Goal: Task Accomplishment & Management: Use online tool/utility

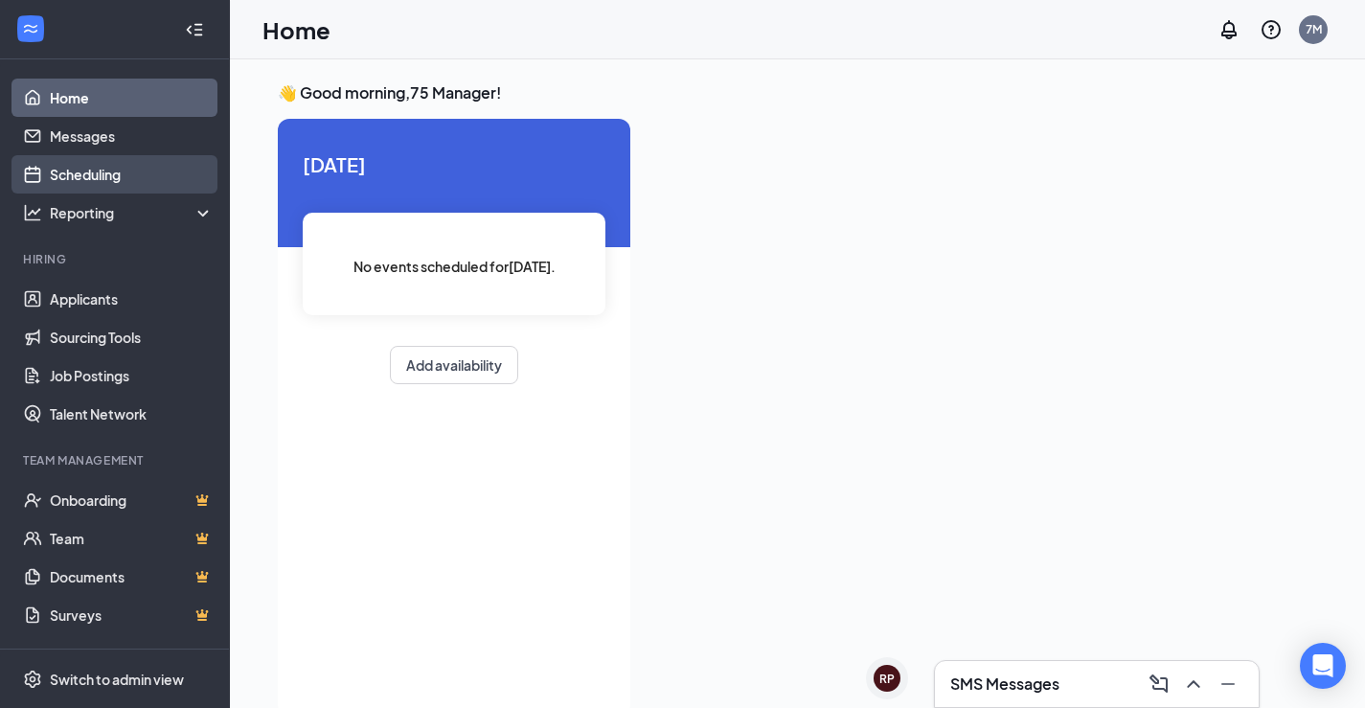
click at [125, 159] on link "Scheduling" at bounding box center [132, 174] width 164 height 38
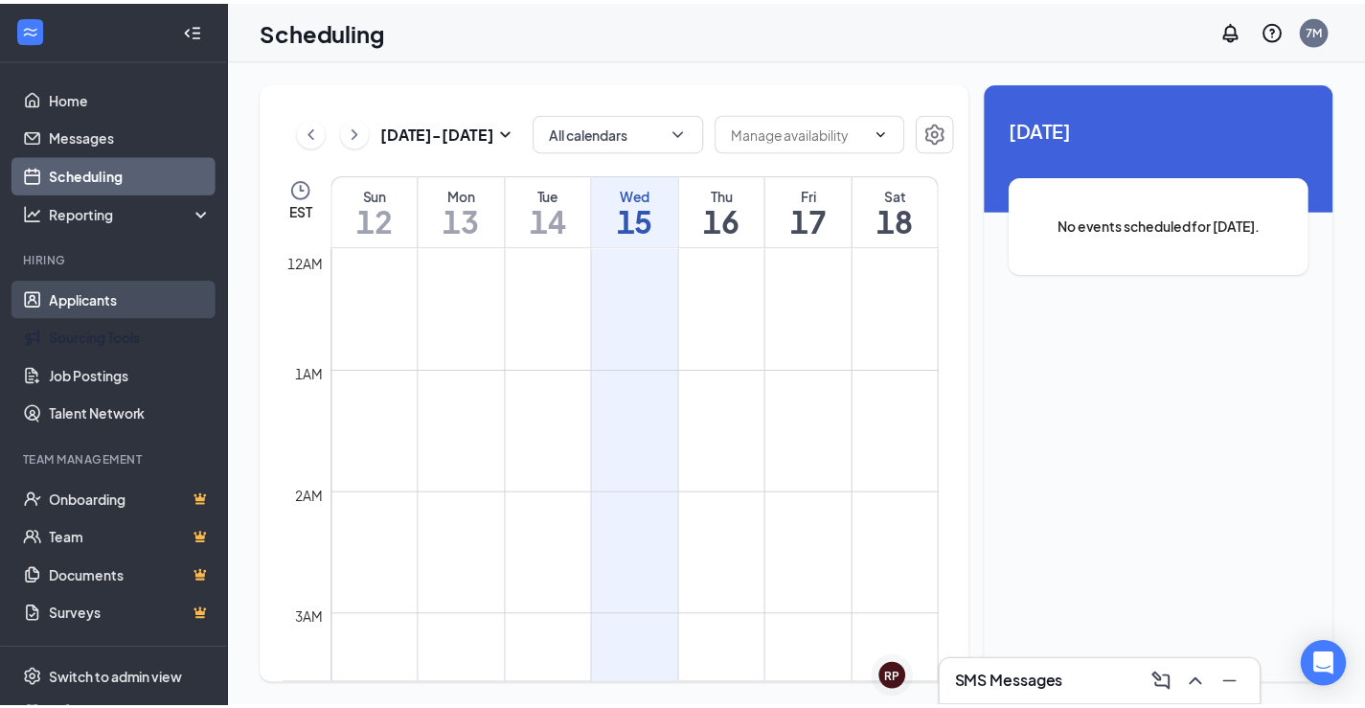
scroll to position [942, 0]
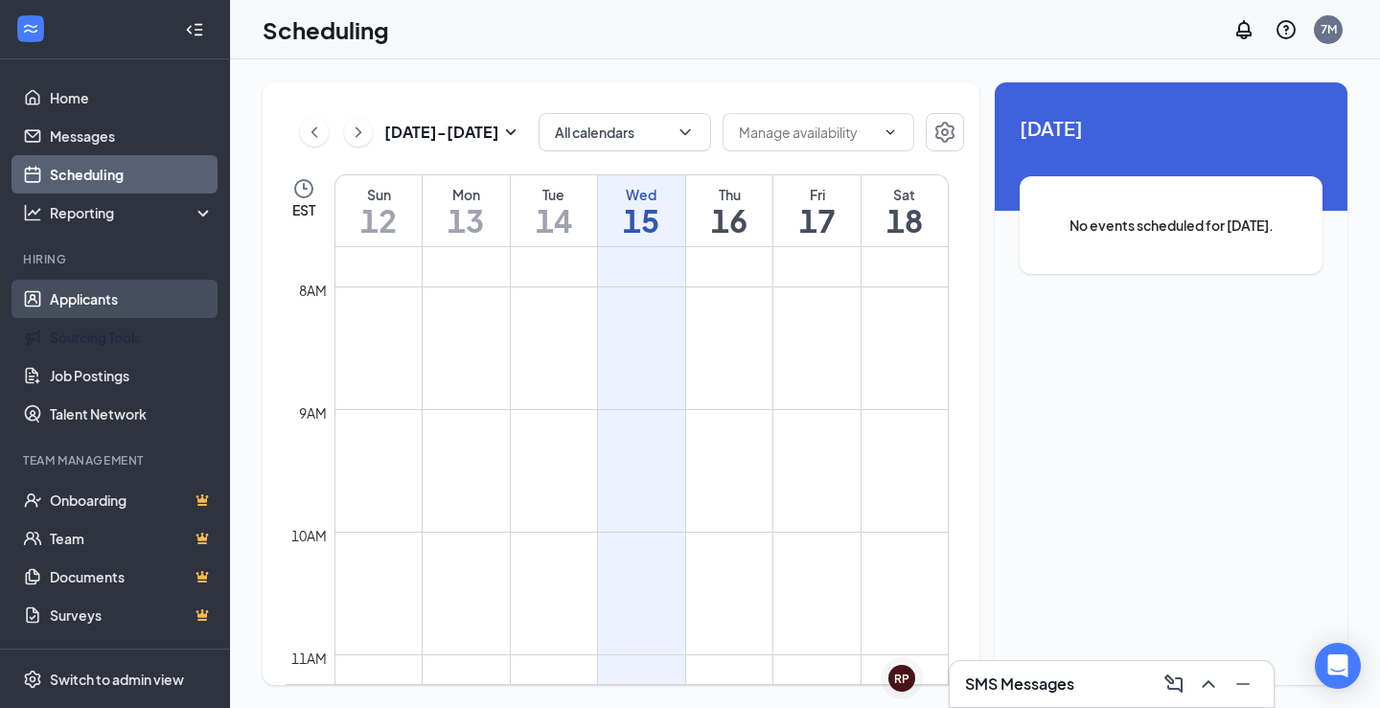
click at [124, 306] on link "Applicants" at bounding box center [132, 299] width 164 height 38
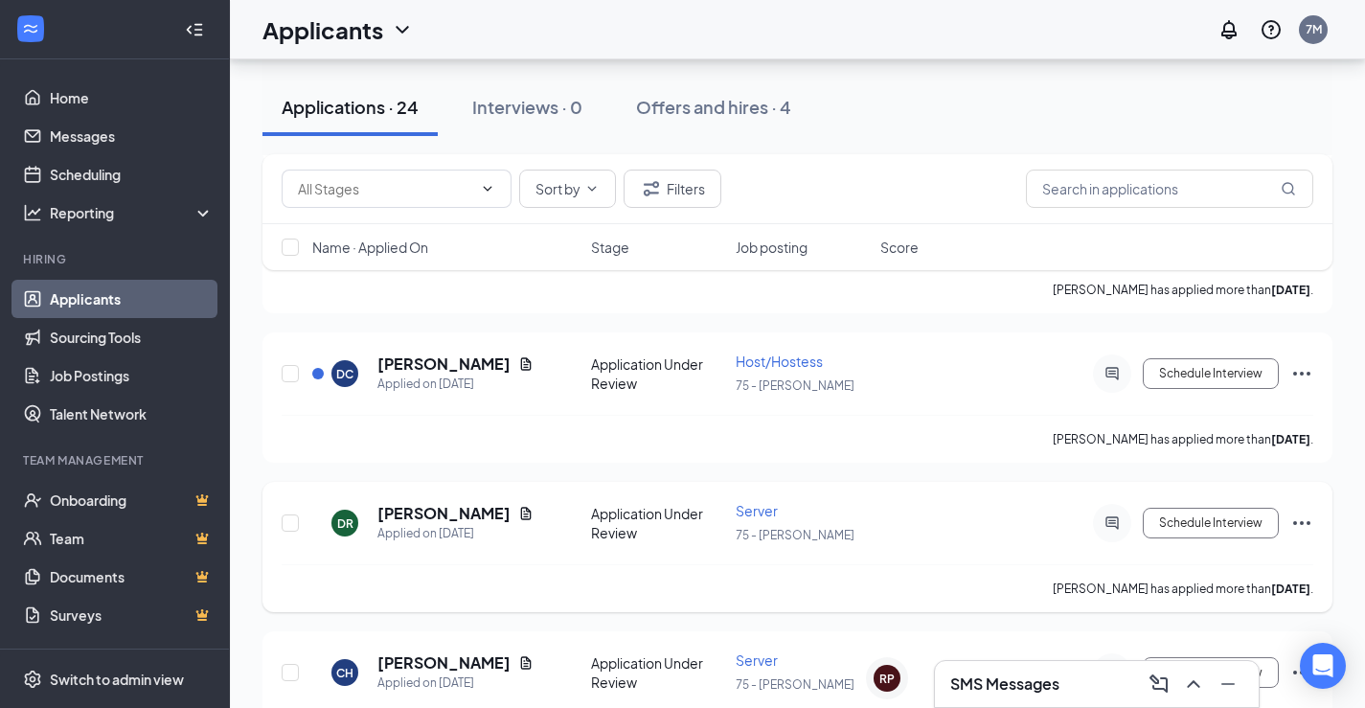
scroll to position [3350, 0]
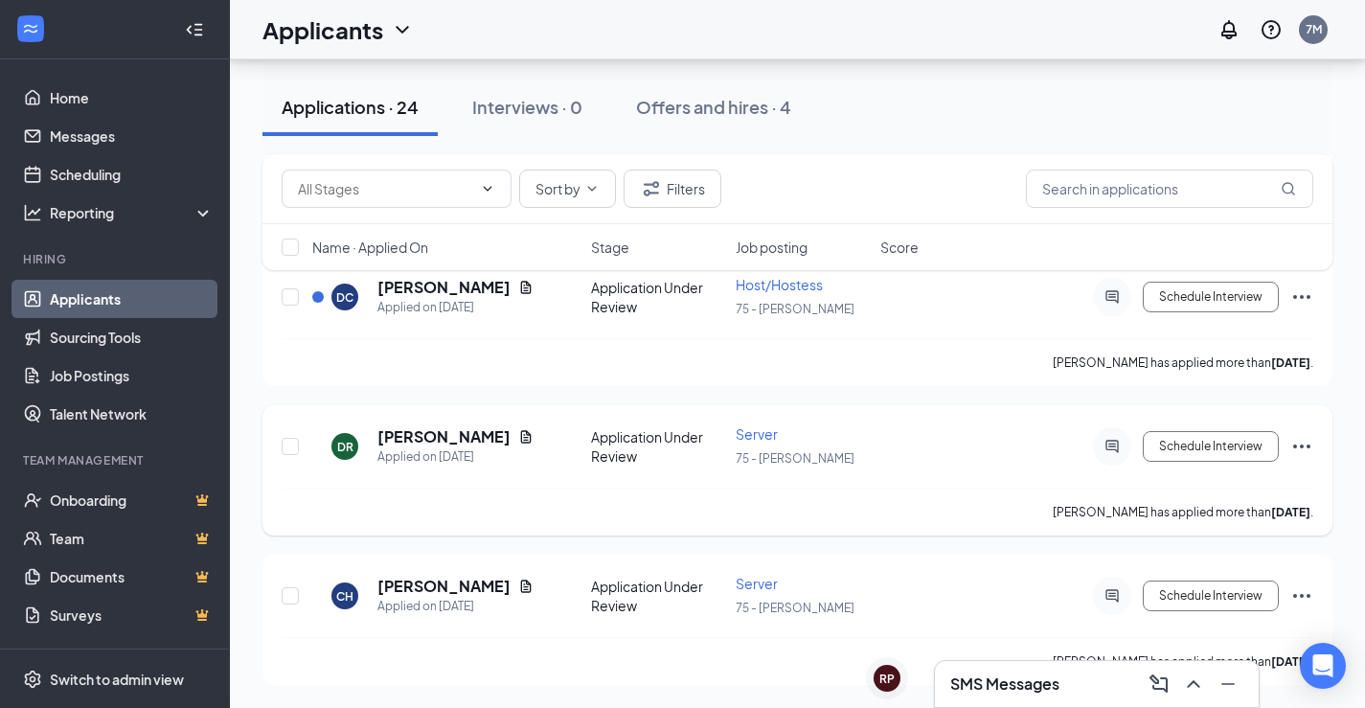
drag, startPoint x: 438, startPoint y: 497, endPoint x: 288, endPoint y: 519, distance: 151.1
click at [288, 519] on div "[PERSON_NAME] has applied more than [DATE] ." at bounding box center [798, 512] width 1032 height 48
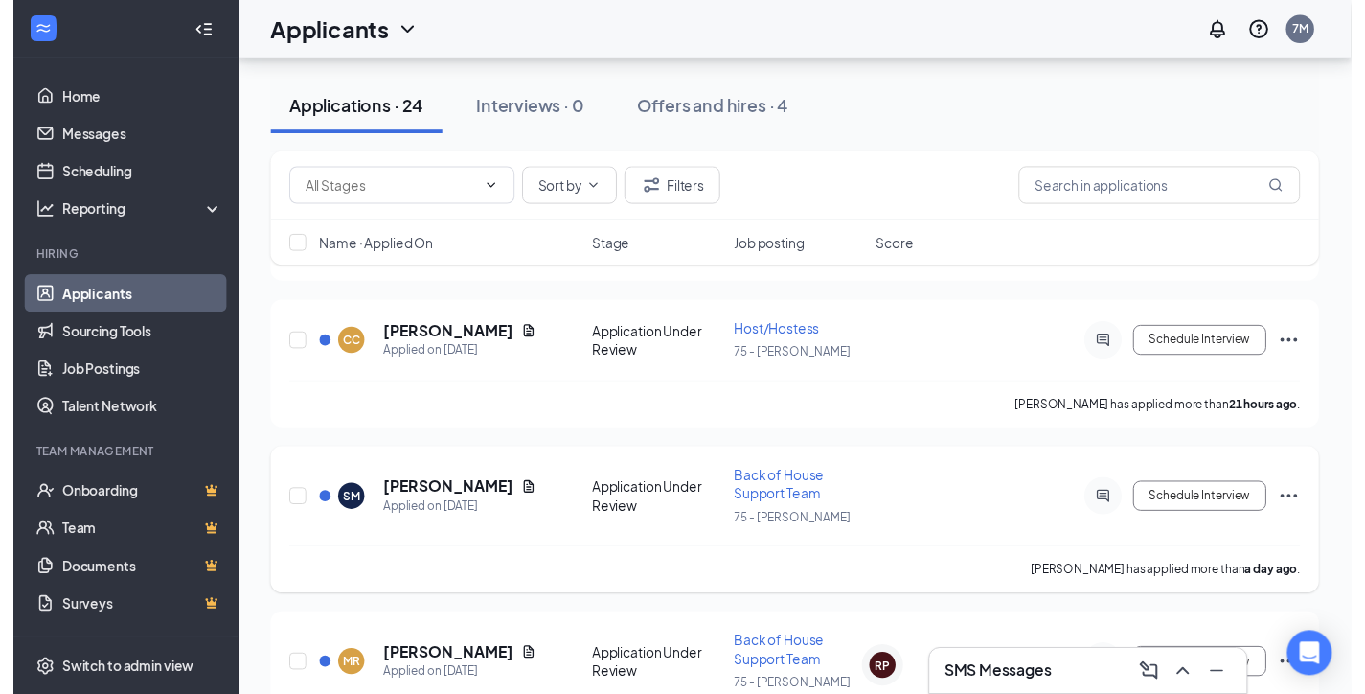
scroll to position [479, 0]
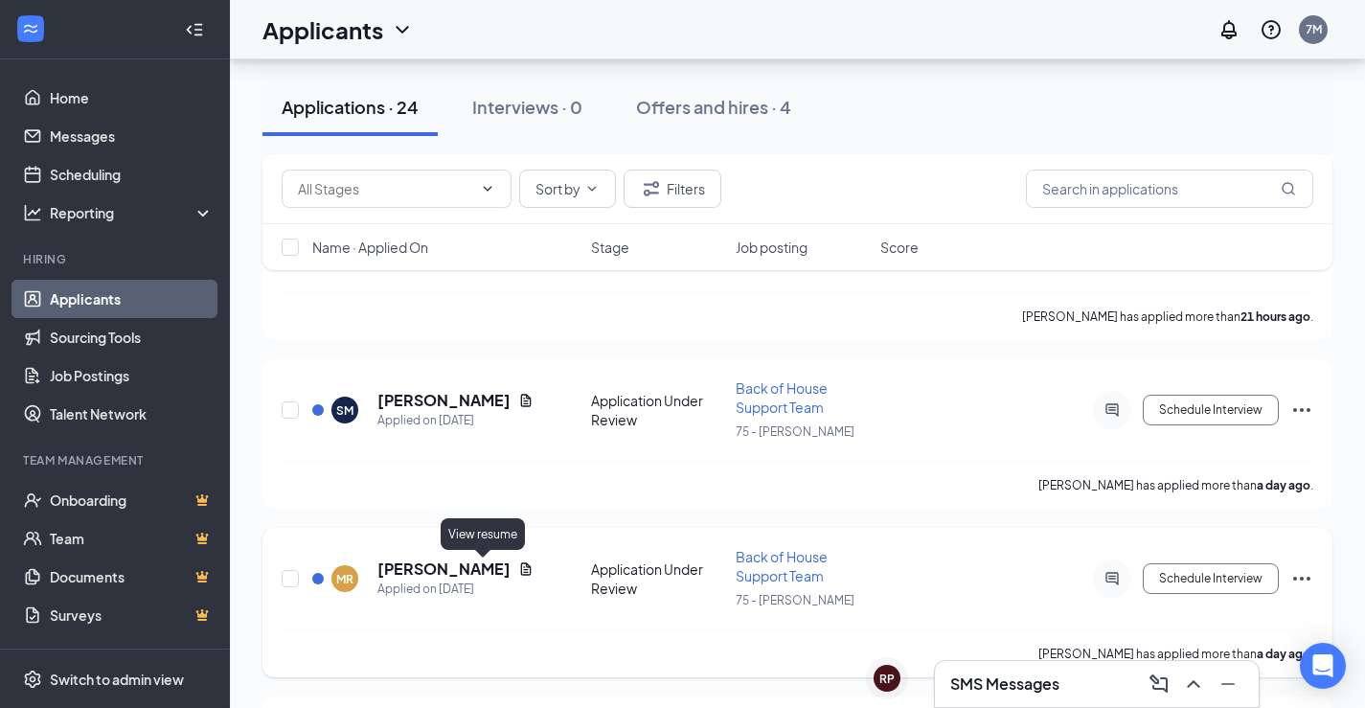
click at [518, 568] on icon "Document" at bounding box center [525, 568] width 15 height 15
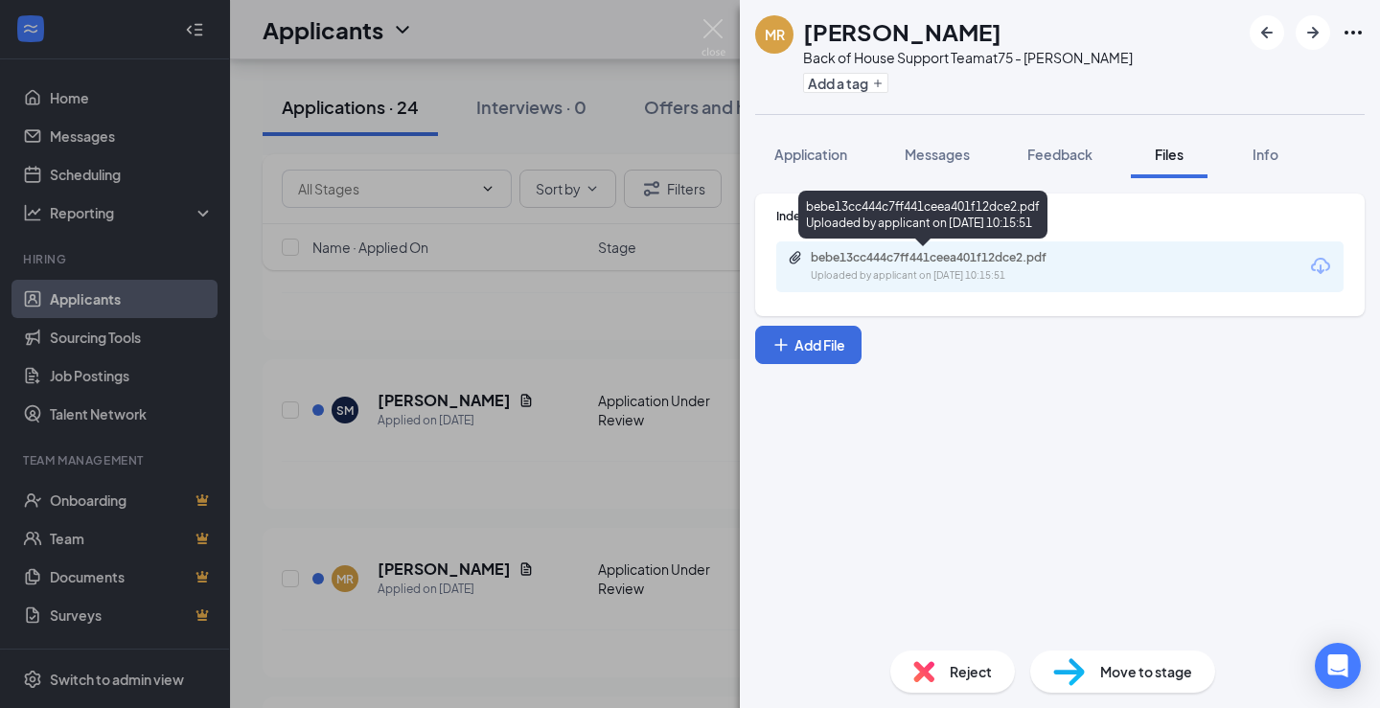
click at [1013, 265] on div "bebe13cc444c7ff441ceea401f12dce2.pdf Uploaded by applicant on [DATE] 10:15:51" at bounding box center [943, 267] width 310 height 34
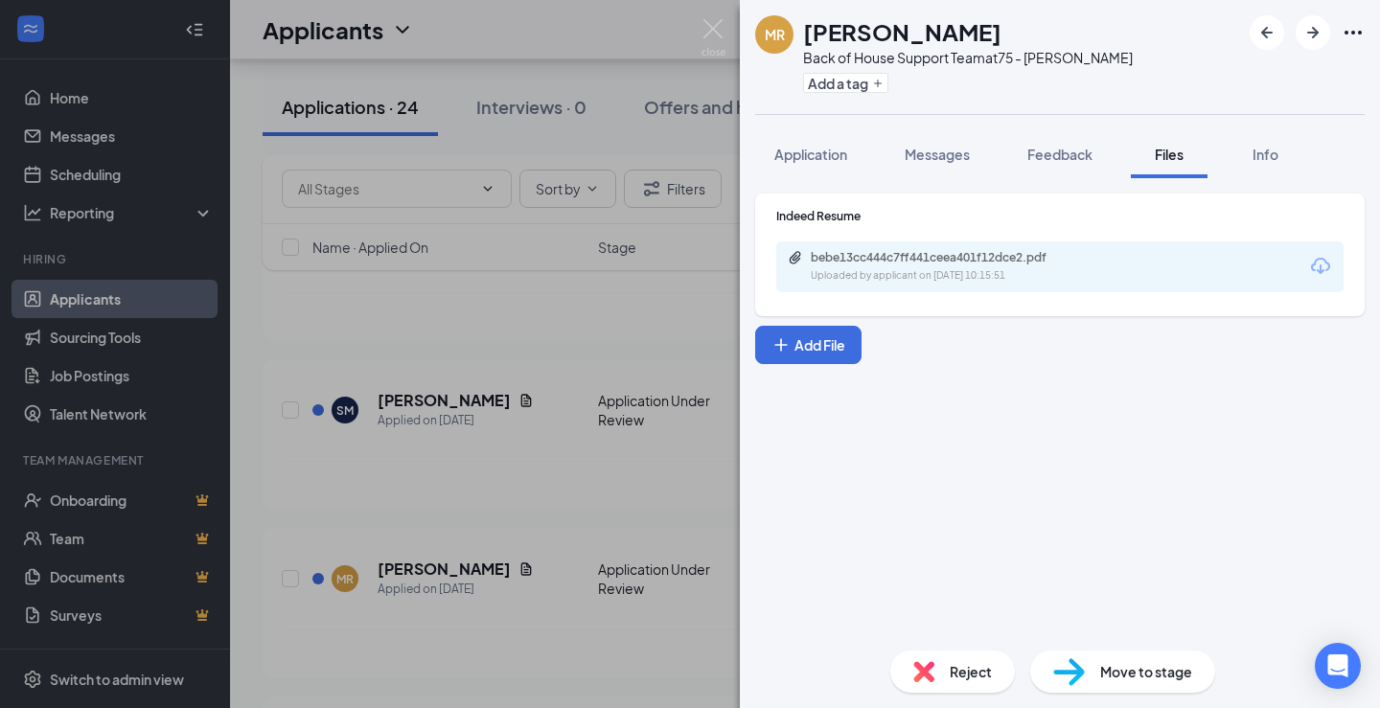
click at [680, 326] on div "[PERSON_NAME] Back of House Support Team at 75 - [PERSON_NAME] Add a tag Applic…" at bounding box center [690, 354] width 1380 height 708
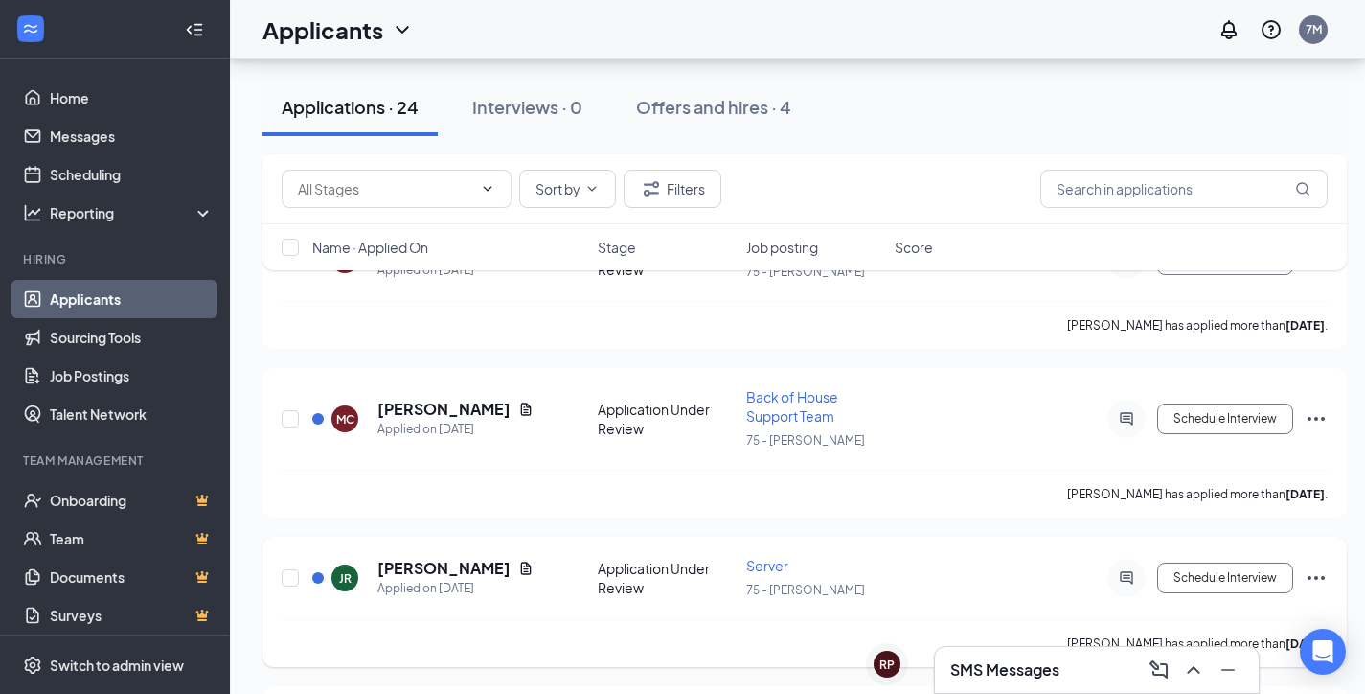
scroll to position [1160, 0]
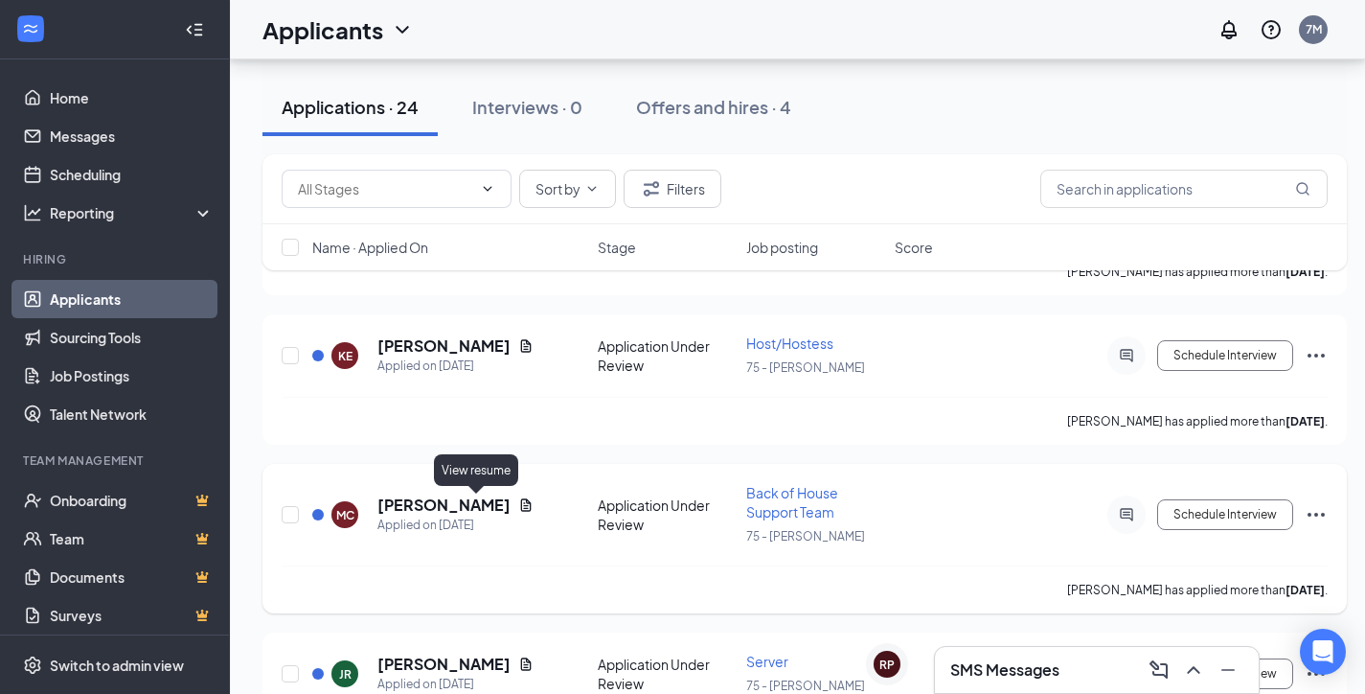
click at [518, 505] on icon "Document" at bounding box center [525, 504] width 15 height 15
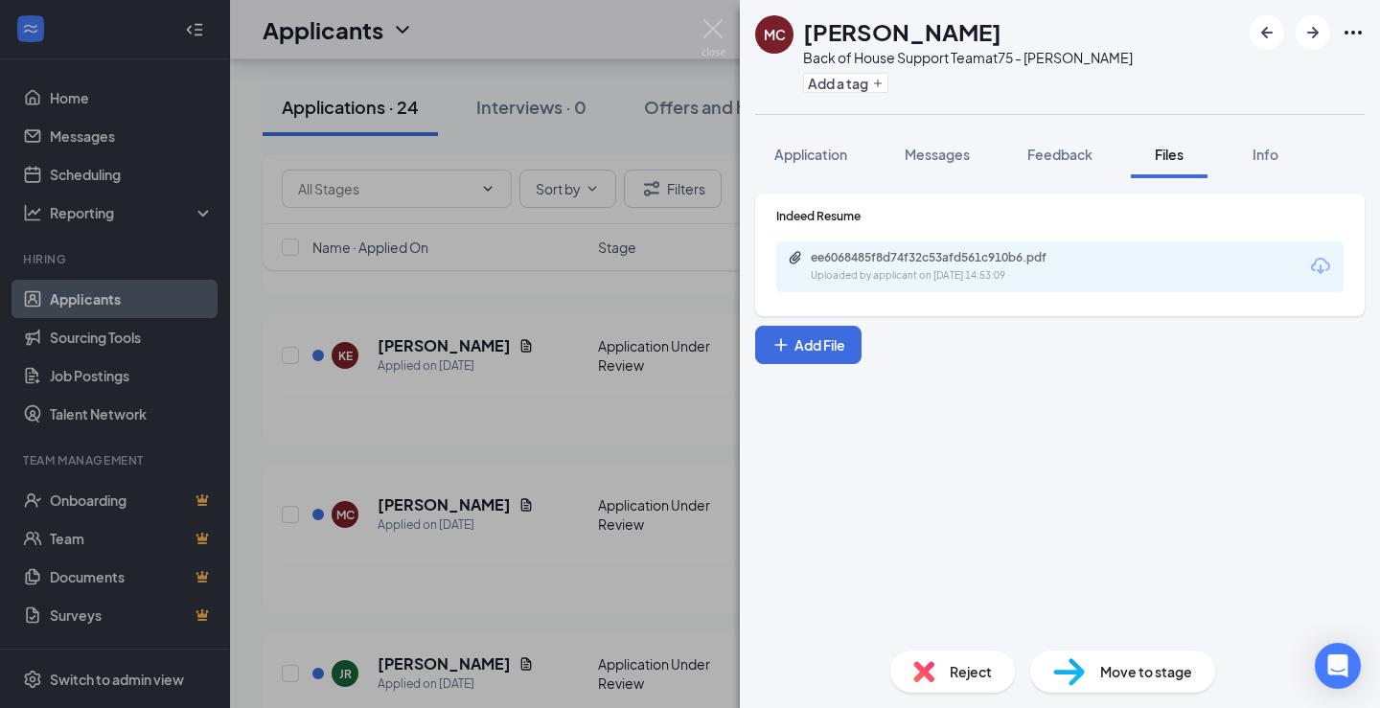
click at [953, 263] on div "ee6068485f8d74f32c53afd561c910b6.pdf" at bounding box center [945, 257] width 268 height 15
click at [511, 317] on div "MC [PERSON_NAME] Back of House Support Team at 75 - [PERSON_NAME] Add a tag App…" at bounding box center [690, 354] width 1380 height 708
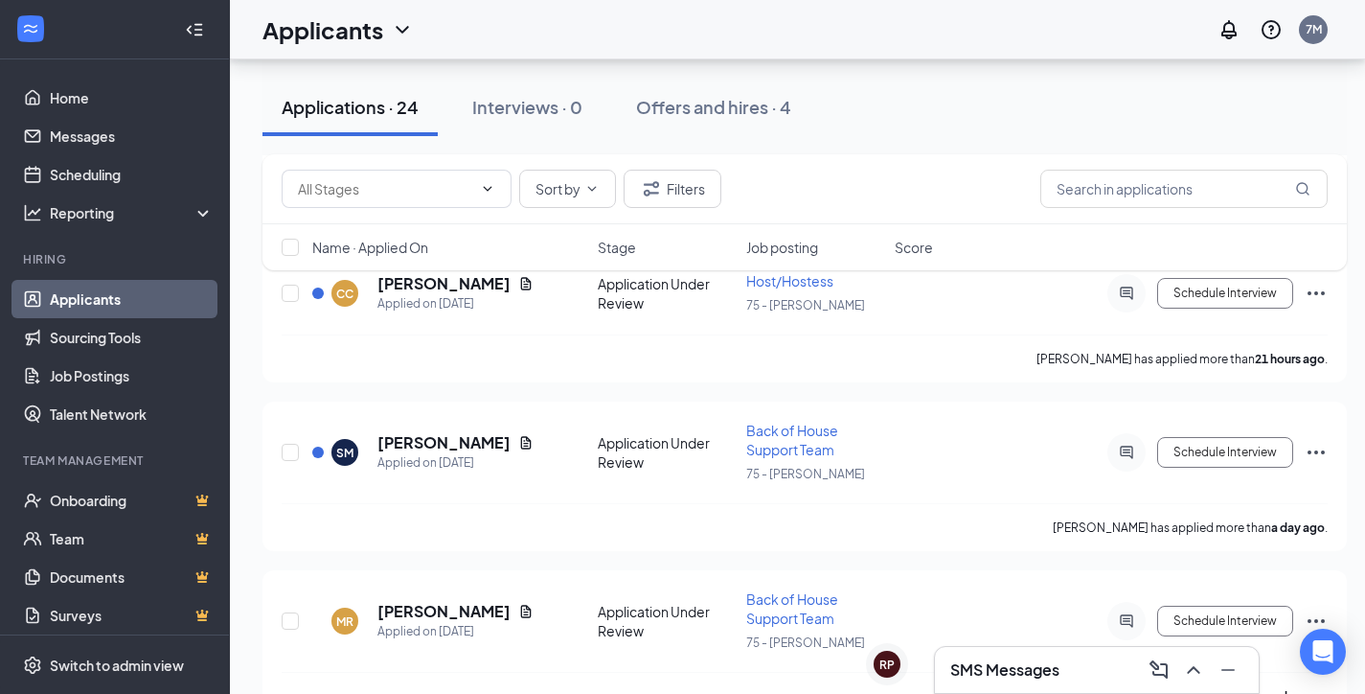
scroll to position [394, 0]
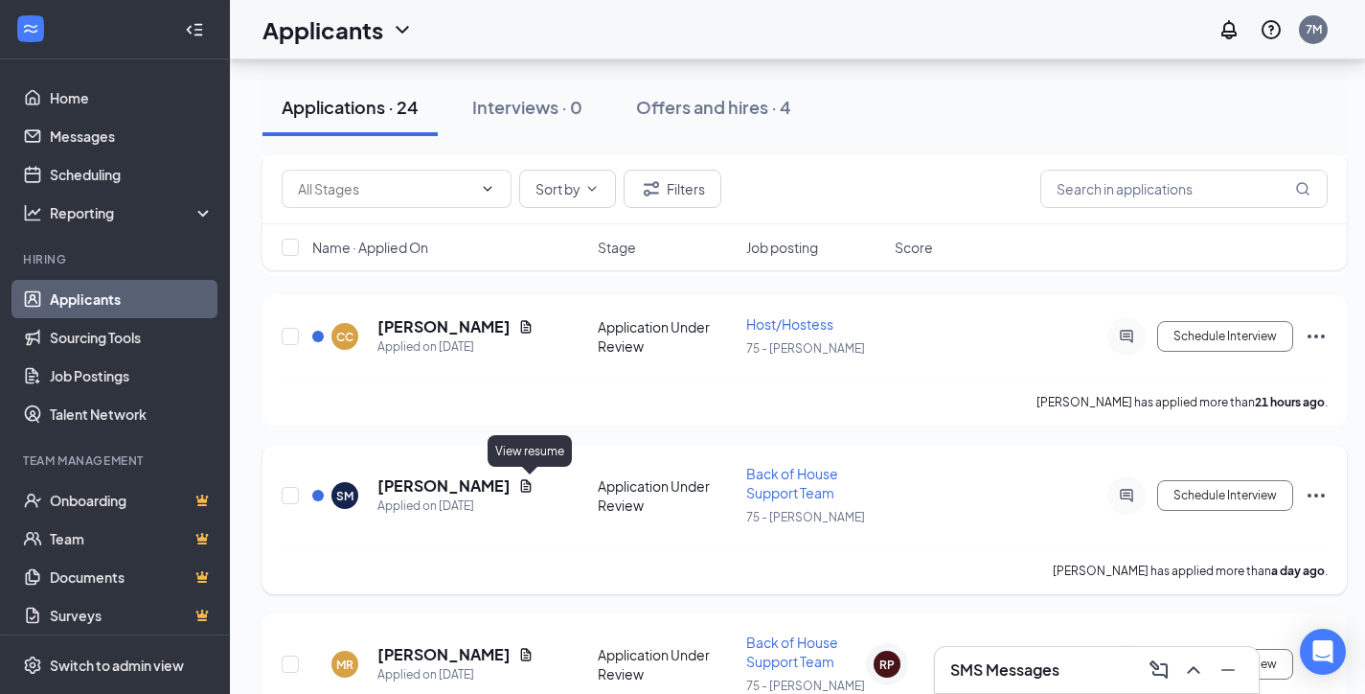
click at [533, 491] on icon "Document" at bounding box center [525, 485] width 15 height 15
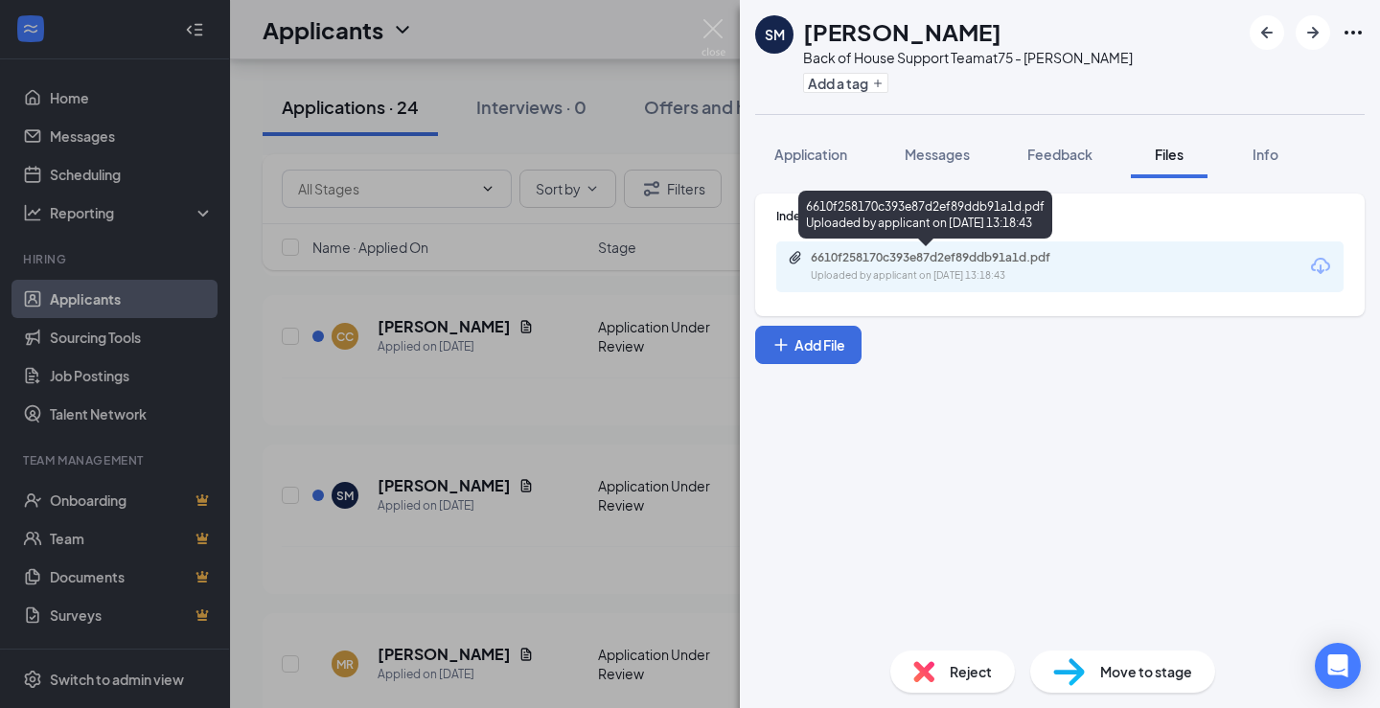
click at [1031, 282] on div "Uploaded by applicant on [DATE] 13:18:43" at bounding box center [954, 275] width 287 height 15
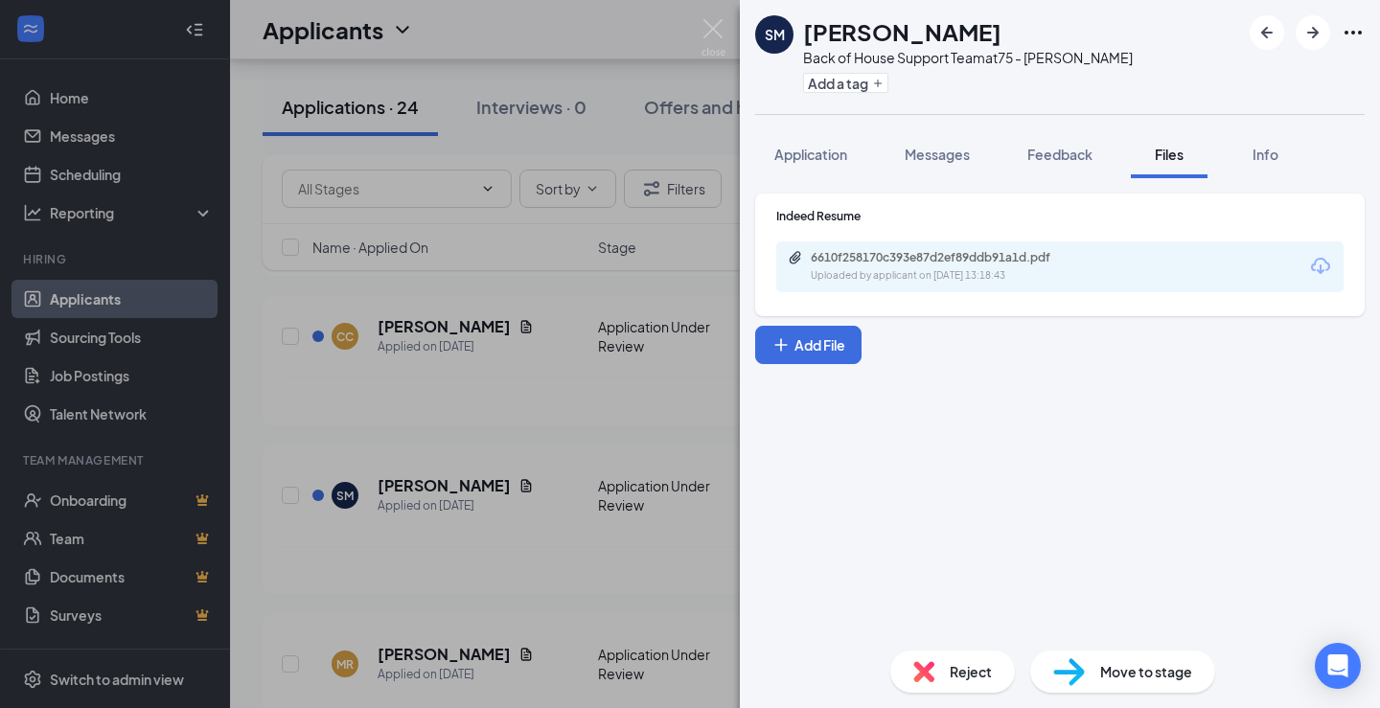
click at [624, 278] on div "SM [PERSON_NAME] Back of House Support Team at 75 - [PERSON_NAME] Add a tag App…" at bounding box center [690, 354] width 1380 height 708
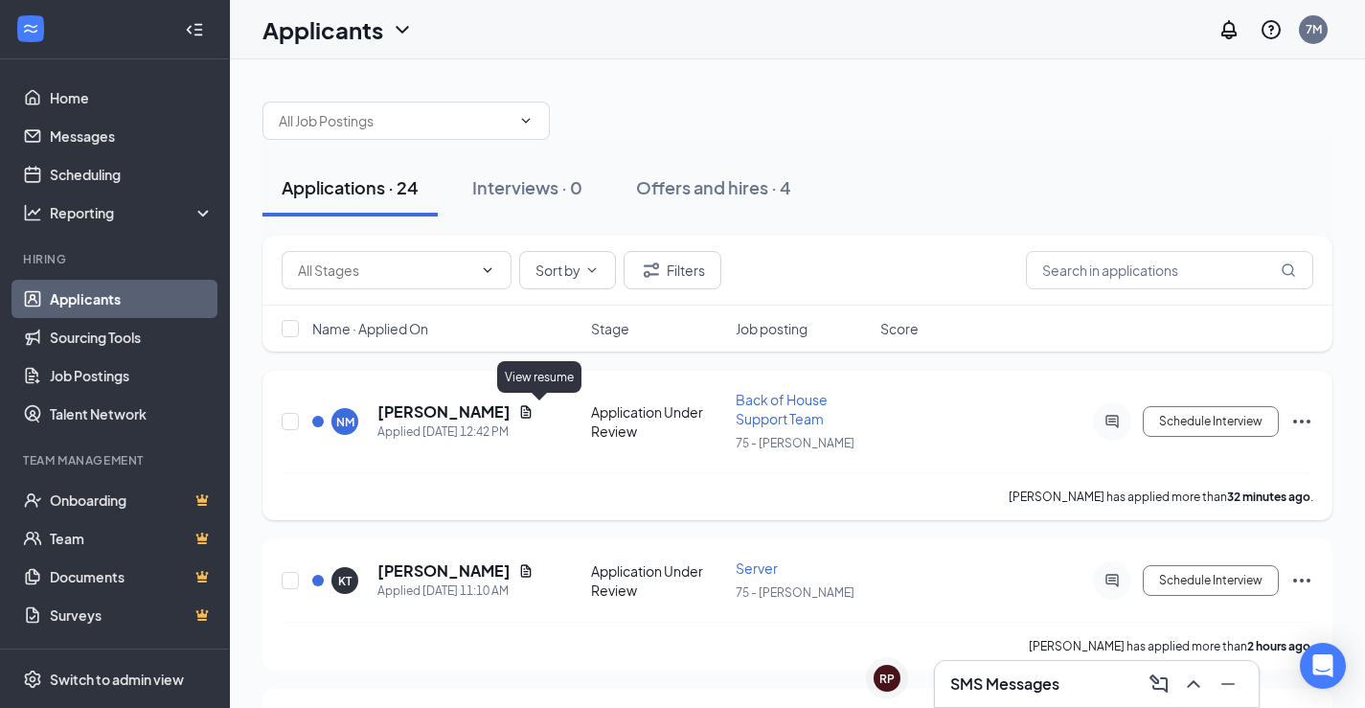
click at [532, 413] on icon "Document" at bounding box center [526, 411] width 11 height 12
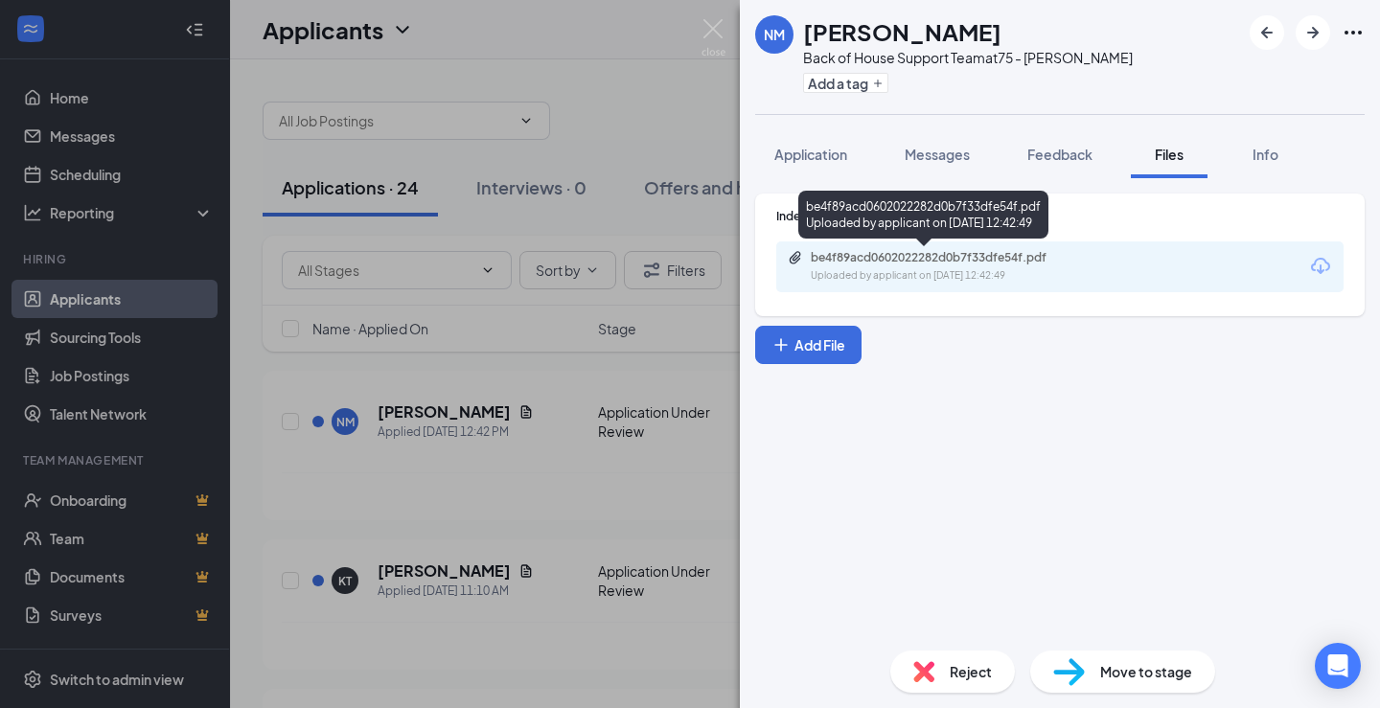
click at [967, 267] on div "be4f89acd0602022282d0b7f33dfe54f.pdf Uploaded by applicant on [DATE] 12:42:49" at bounding box center [943, 267] width 310 height 34
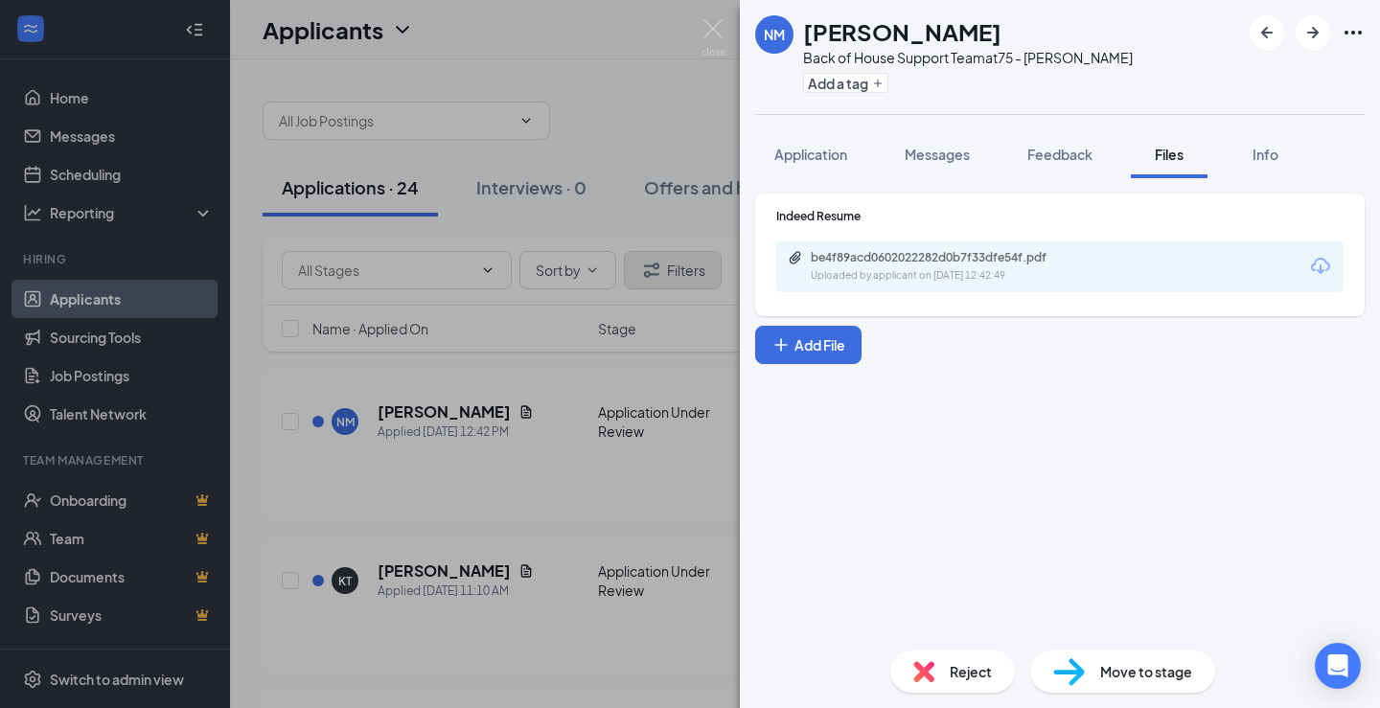
click at [654, 285] on div "NM [PERSON_NAME] Back of House Support Team at 75 - [PERSON_NAME] Add a tag App…" at bounding box center [690, 354] width 1380 height 708
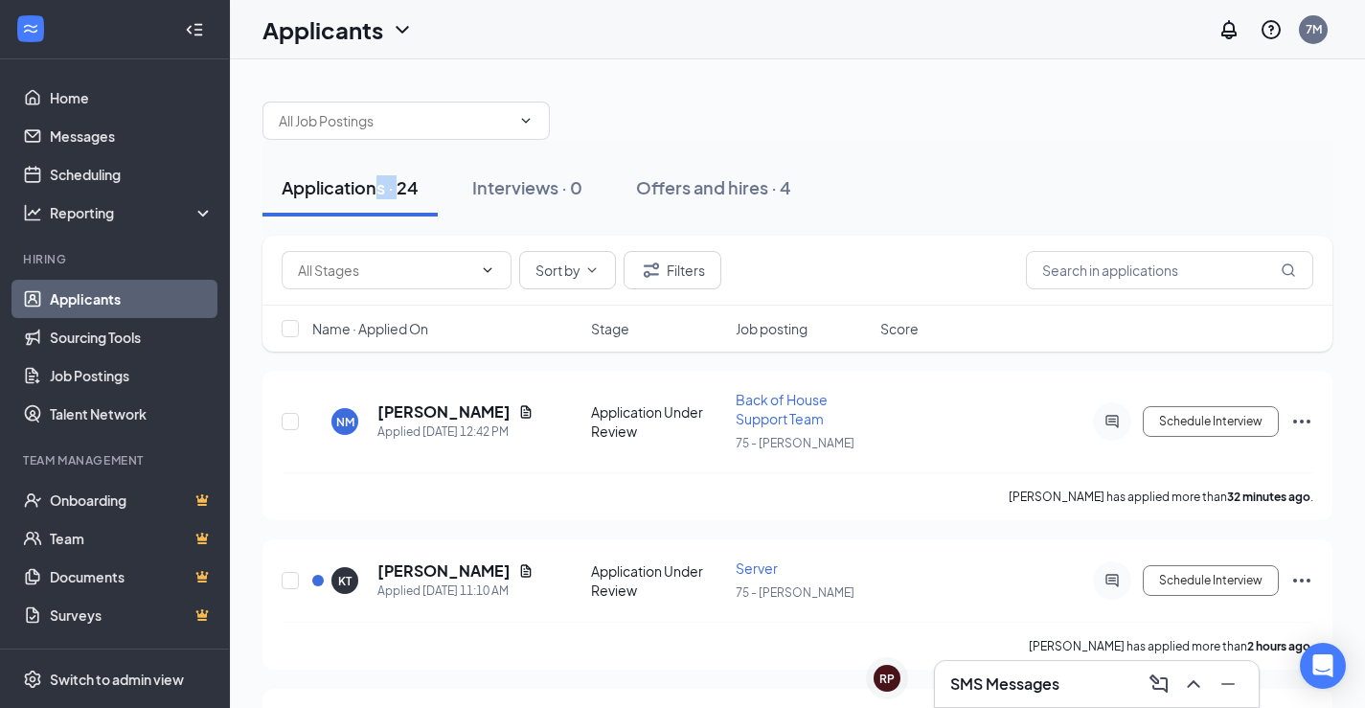
drag, startPoint x: 377, startPoint y: 144, endPoint x: 445, endPoint y: 150, distance: 68.4
click at [412, 146] on div "Applications · 24 Interviews · 0 Offers and hires · 4" at bounding box center [798, 188] width 1070 height 96
click at [1144, 265] on input "text" at bounding box center [1169, 270] width 287 height 38
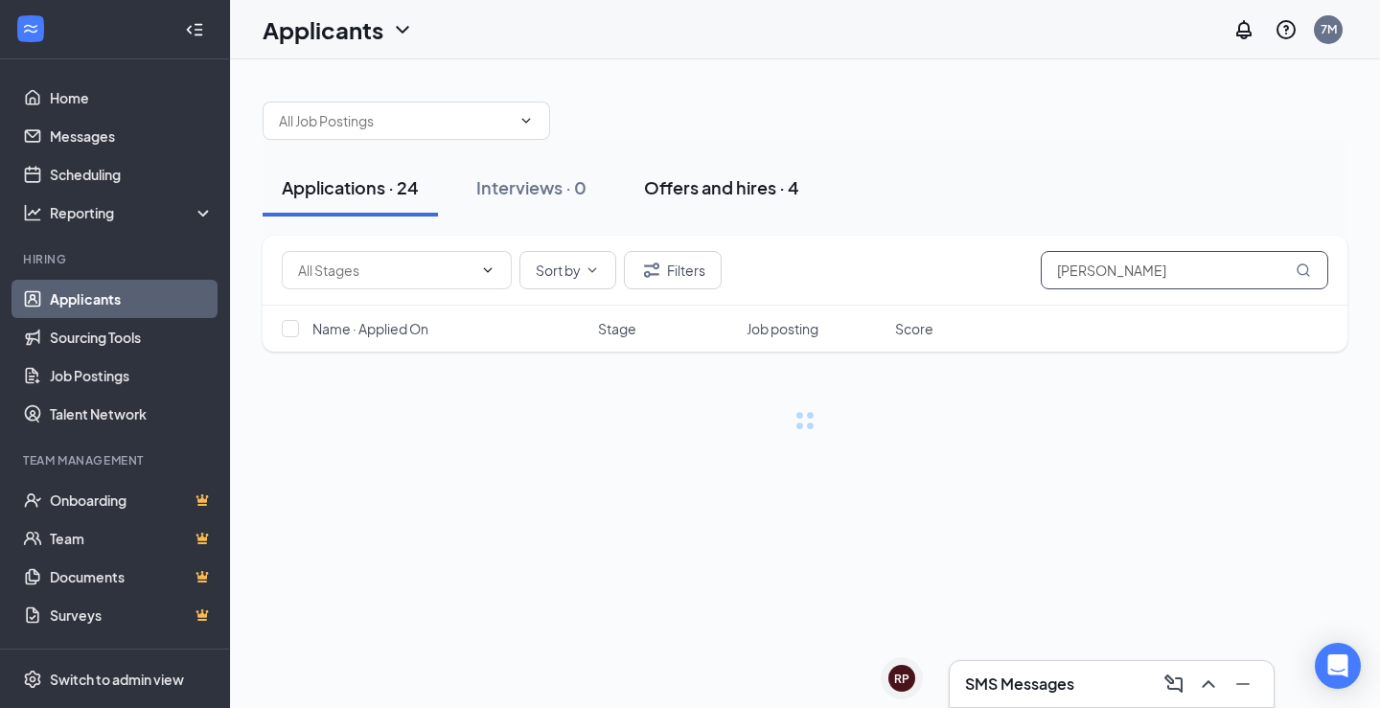
type input "[PERSON_NAME]"
click at [697, 170] on button "Offers and hires · 4" at bounding box center [722, 187] width 194 height 57
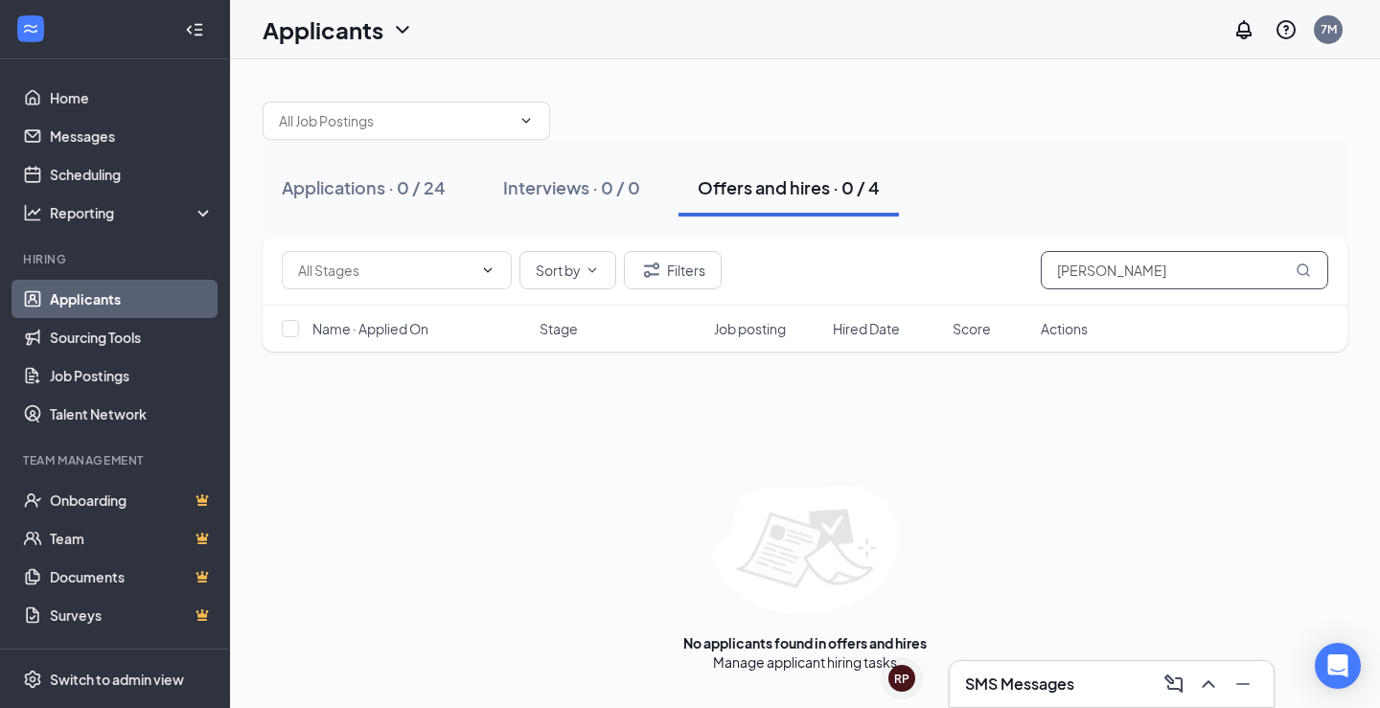
click at [1102, 272] on input "[PERSON_NAME]" at bounding box center [1184, 270] width 287 height 38
